Goal: Information Seeking & Learning: Learn about a topic

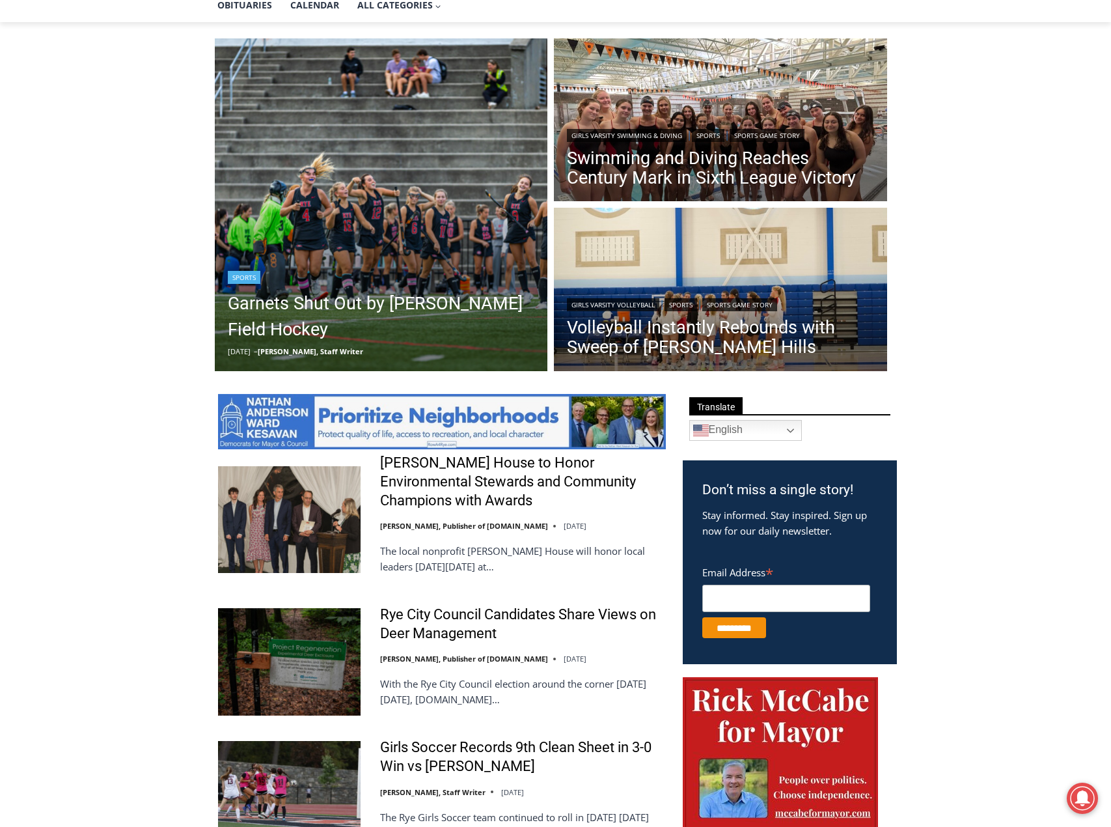
scroll to position [303, 0]
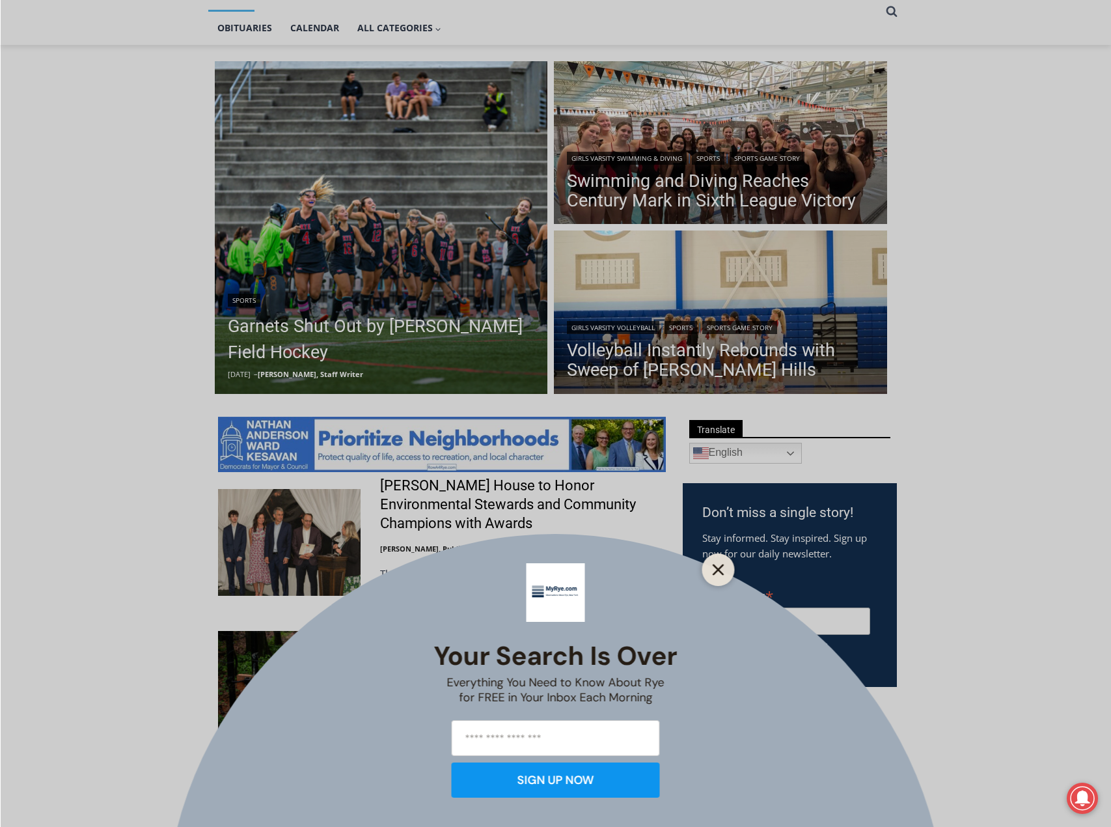
click at [722, 574] on line "Close" at bounding box center [718, 569] width 9 height 9
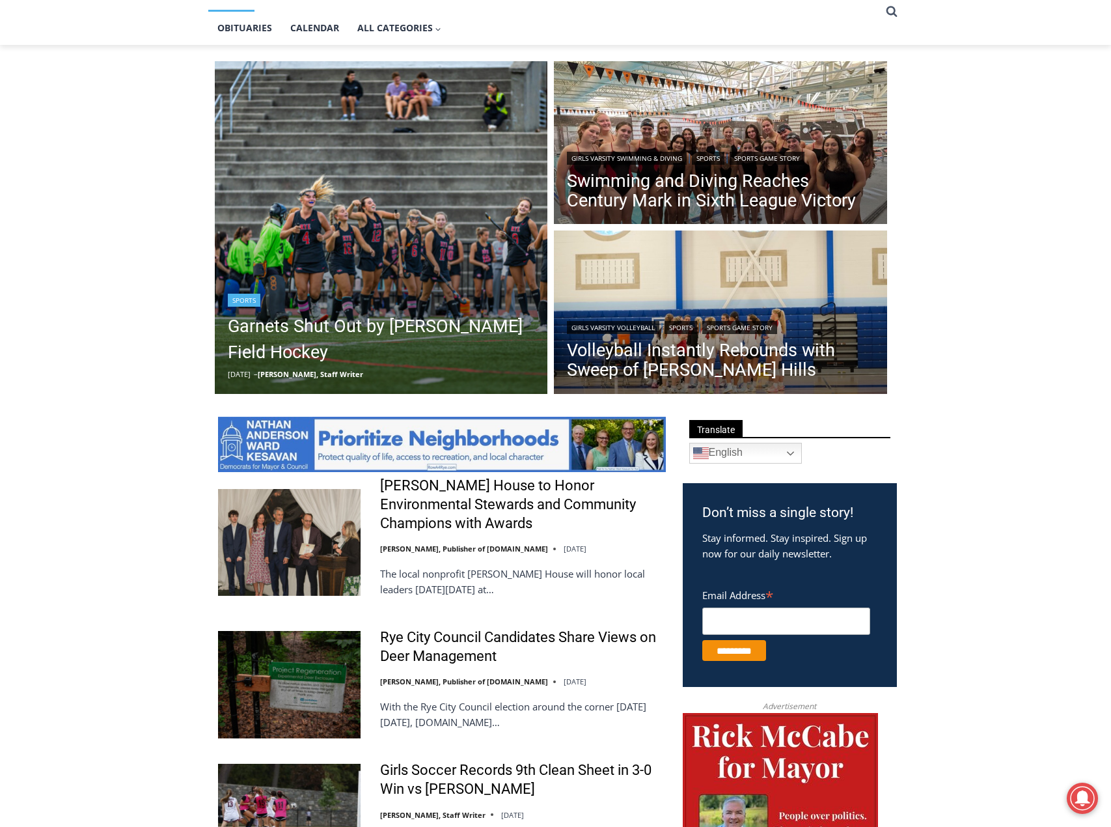
click at [372, 247] on img "Read More Garnets Shut Out by Horace Greeley Field Hockey" at bounding box center [381, 227] width 333 height 333
